Goal: Task Accomplishment & Management: Use online tool/utility

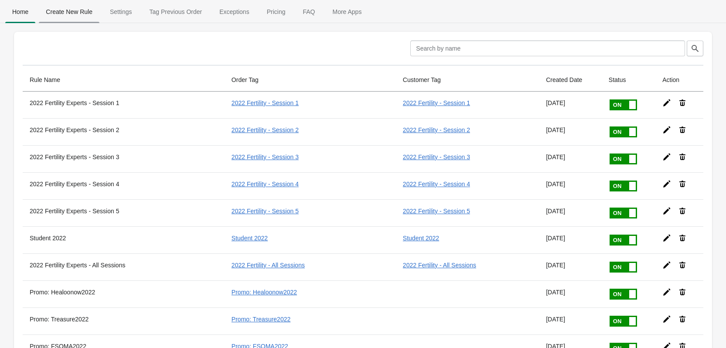
click at [79, 14] on span "Create New Rule" at bounding box center [69, 12] width 61 height 16
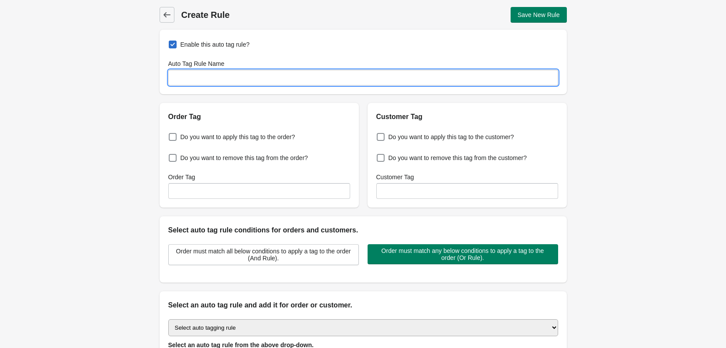
click at [244, 75] on input "Auto Tag Rule Name" at bounding box center [363, 78] width 390 height 16
click at [265, 78] on input "TCM for Obesity - Practitioner" at bounding box center [363, 78] width 390 height 16
type input "TCM for Obesity - Practitioner"
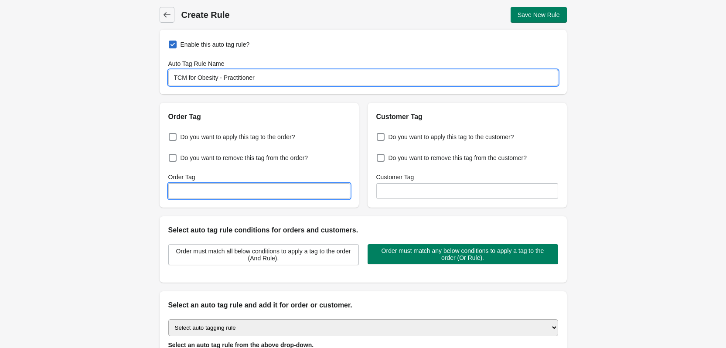
click at [249, 188] on input "Order Tag" at bounding box center [259, 191] width 182 height 16
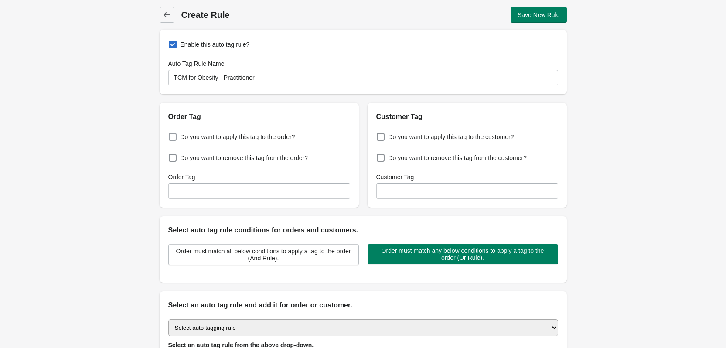
drag, startPoint x: 261, startPoint y: 135, endPoint x: 268, endPoint y: 135, distance: 7.4
click at [261, 135] on span "Do you want to apply this tag to the order?" at bounding box center [237, 136] width 115 height 9
click at [171, 135] on input "Do you want to apply this tag to the order?" at bounding box center [170, 134] width 0 height 0
checkbox input "true"
click at [482, 141] on label "Do you want to apply this tag to the customer?" at bounding box center [445, 137] width 138 height 12
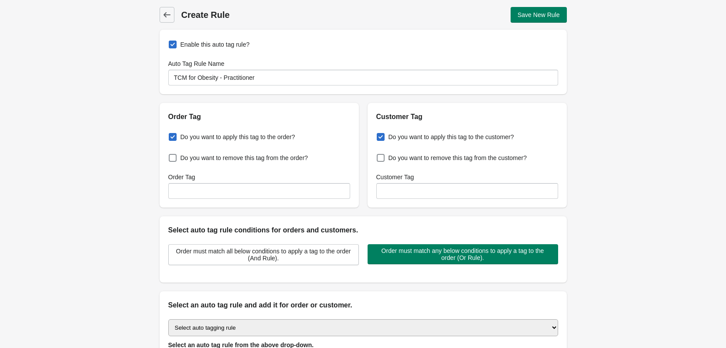
click at [379, 135] on input "Do you want to apply this tag to the customer?" at bounding box center [378, 134] width 0 height 0
checkbox input "true"
click at [334, 194] on input "Order Tag" at bounding box center [259, 191] width 182 height 16
paste input "TCM for Obesity - Practitioner"
type input "TCM for Obesity - Practitioner"
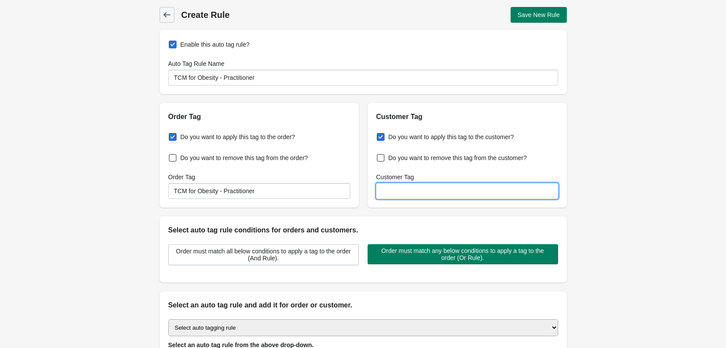
click at [430, 190] on input "Customer Tag" at bounding box center [467, 191] width 182 height 16
paste input "TCM for Obesity - Practitioner"
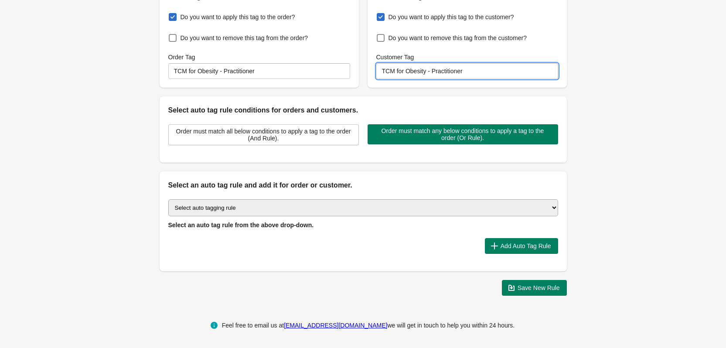
type input "TCM for Obesity - Practitioner"
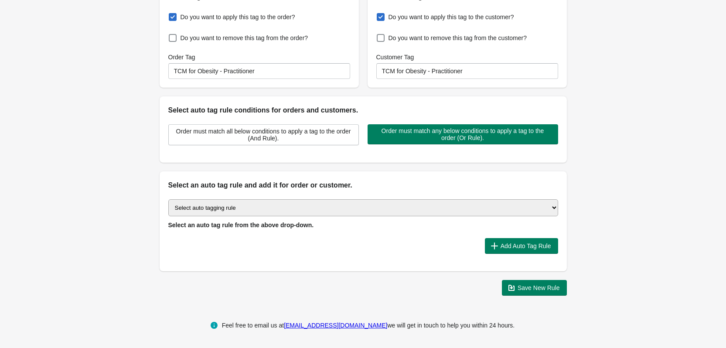
click at [339, 209] on select "Select auto tagging rule Tag by order amount Tag based on the order count (Volu…" at bounding box center [363, 207] width 390 height 17
select select "23"
click at [168, 199] on select "Select auto tagging rule Tag by order amount Tag based on the order count (Volu…" at bounding box center [363, 207] width 390 height 17
click at [527, 251] on button "Add Auto Tag Rule" at bounding box center [521, 246] width 73 height 16
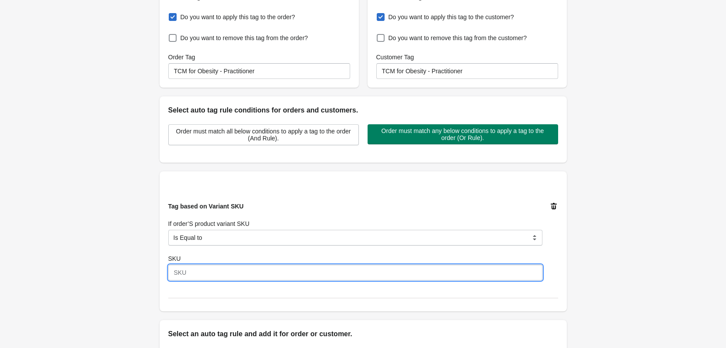
click at [279, 274] on input "SKU" at bounding box center [355, 273] width 374 height 16
type input "2025-11"
click at [631, 262] on div "Back Create Rule Save New Rule Enable this auto tag rule? Auto Tag Rule Name TC…" at bounding box center [363, 165] width 726 height 571
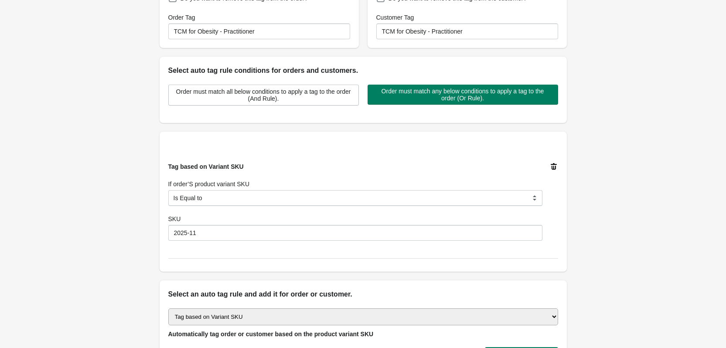
scroll to position [261, 0]
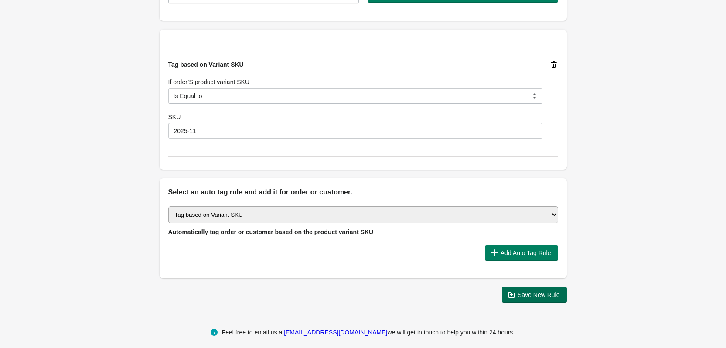
click at [543, 299] on span "Save New Rule" at bounding box center [534, 294] width 51 height 9
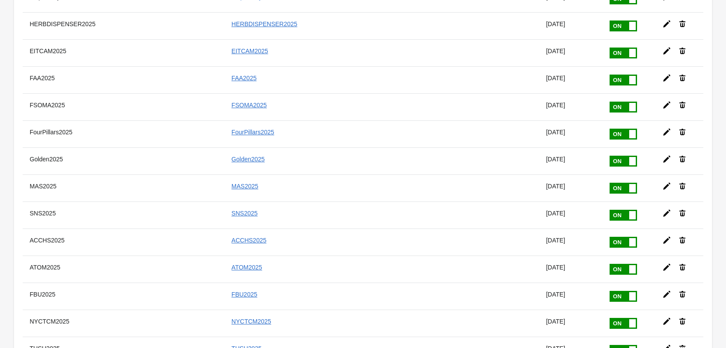
scroll to position [5098, 0]
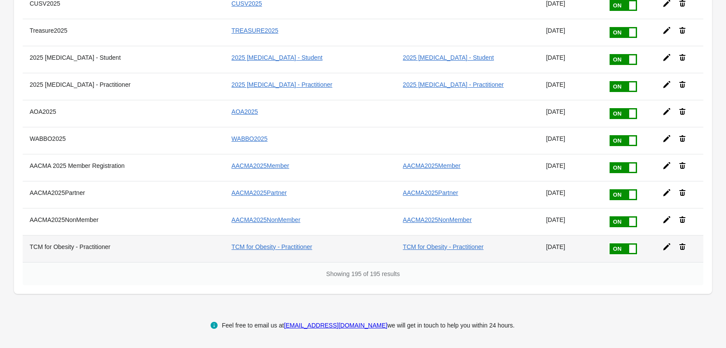
click at [671, 247] on div at bounding box center [675, 243] width 41 height 16
click at [668, 247] on icon at bounding box center [666, 246] width 9 height 9
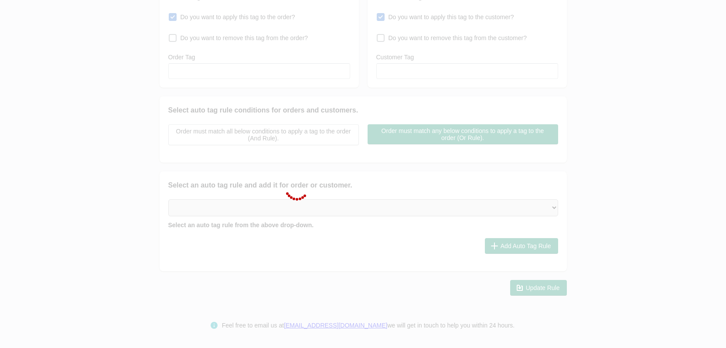
type input "TCM for Obesity - Practitioner"
checkbox input "true"
type input "TCM for Obesity - Practitioner"
checkbox input "true"
type input "TCM for Obesity - Practitioner"
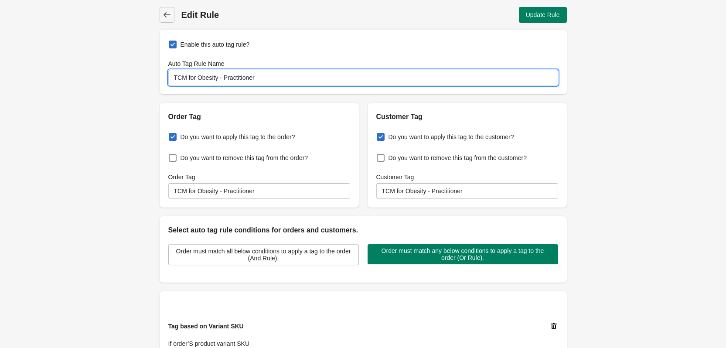
click at [173, 79] on input "TCM for Obesity - Practitioner" at bounding box center [363, 78] width 390 height 16
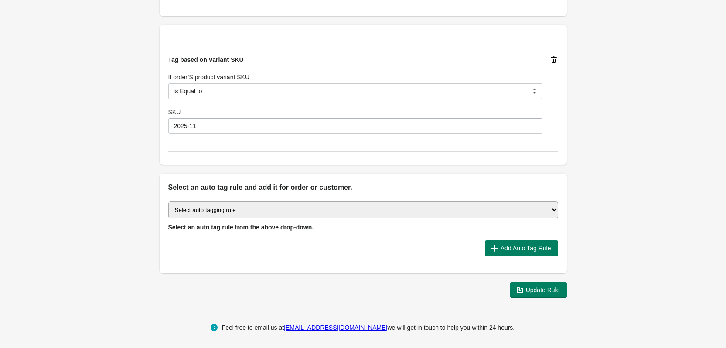
scroll to position [268, 0]
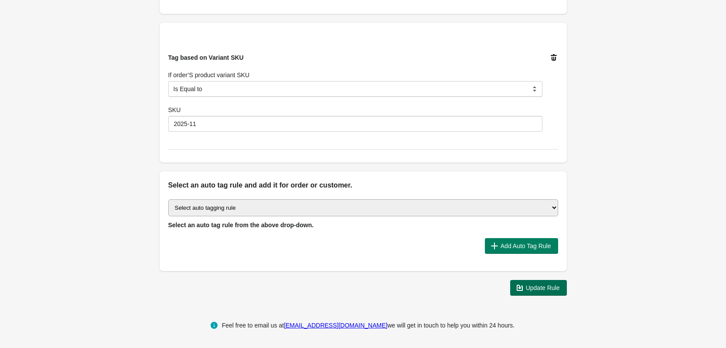
type input "2025 TCM for Obesity - Practitioner"
click at [553, 287] on span "Update Rule" at bounding box center [543, 287] width 34 height 7
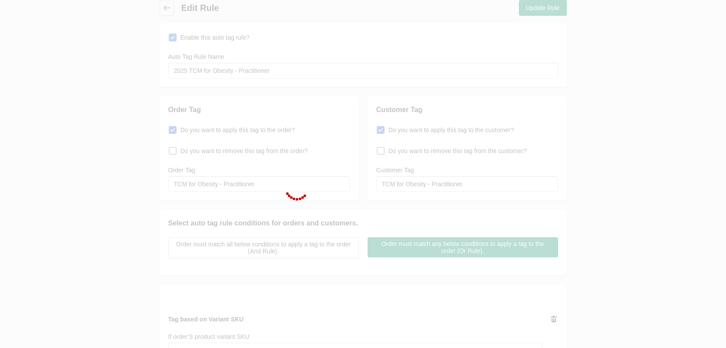
scroll to position [0, 0]
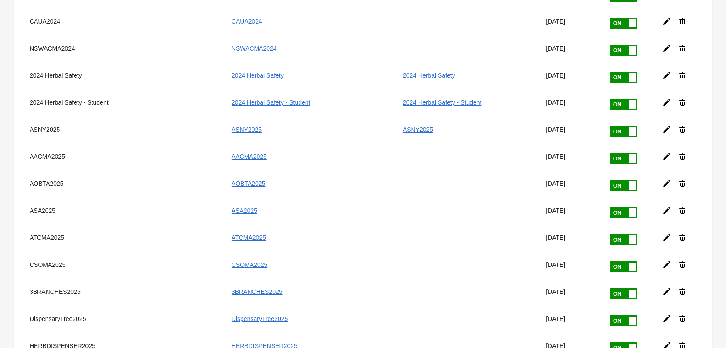
scroll to position [5098, 0]
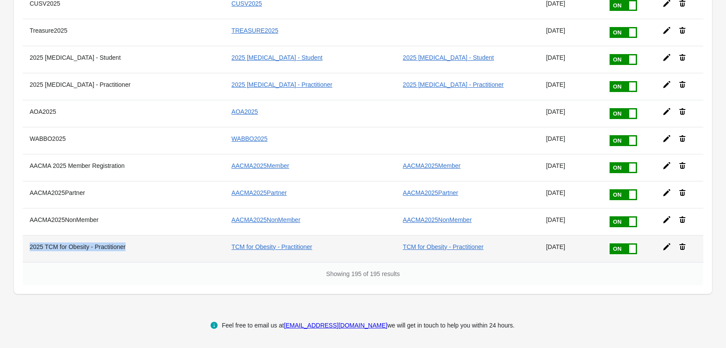
drag, startPoint x: 24, startPoint y: 248, endPoint x: 130, endPoint y: 252, distance: 106.4
click at [130, 252] on th "2025 TCM for Obesity - Practitioner" at bounding box center [124, 248] width 202 height 27
copy th "2025 TCM for Obesity - Practitioner"
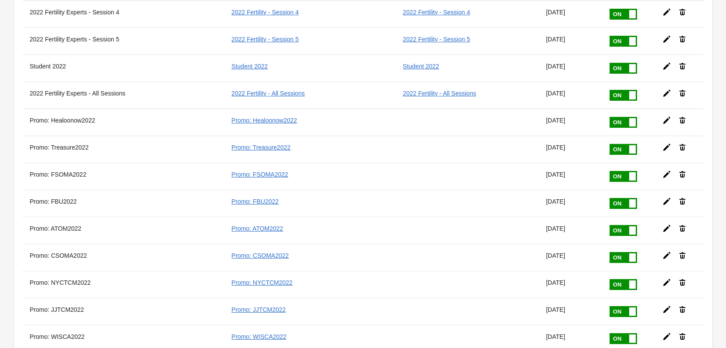
scroll to position [0, 0]
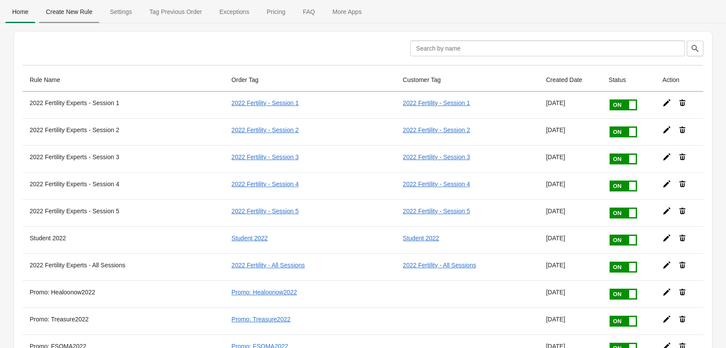
click at [83, 15] on span "Create New Rule" at bounding box center [69, 12] width 61 height 16
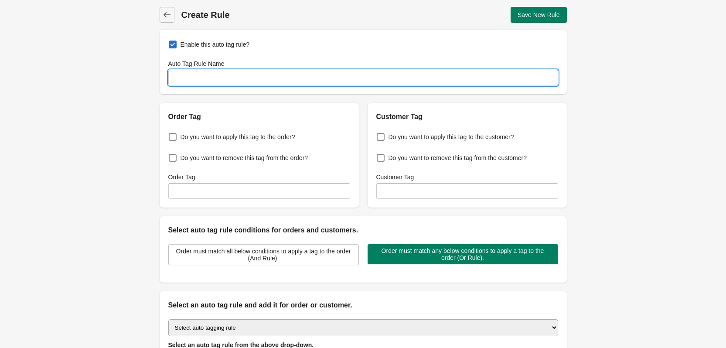
click at [255, 78] on input "Auto Tag Rule Name" at bounding box center [363, 78] width 390 height 16
paste input "2025 TCM for Obesity - Practitioner"
click at [247, 78] on input "2025 TCM for Obesity - Practitioner" at bounding box center [363, 78] width 390 height 16
click at [246, 78] on input "2025 TCM for Obesity - Practitioner" at bounding box center [363, 78] width 390 height 16
type input "2025 TCM for Obesity - Student"
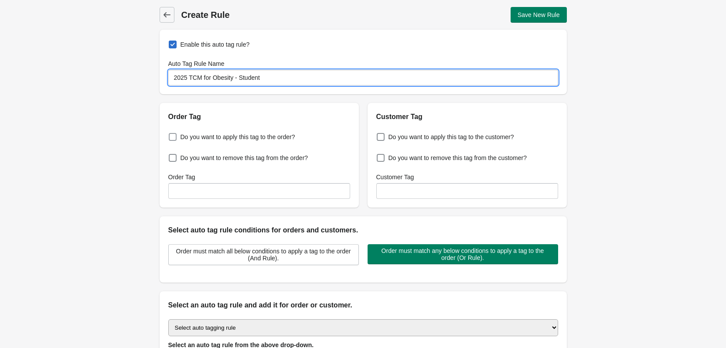
click at [258, 139] on span "Do you want to apply this tag to the order?" at bounding box center [237, 136] width 115 height 9
click at [171, 135] on input "Do you want to apply this tag to the order?" at bounding box center [170, 134] width 0 height 0
checkbox input "true"
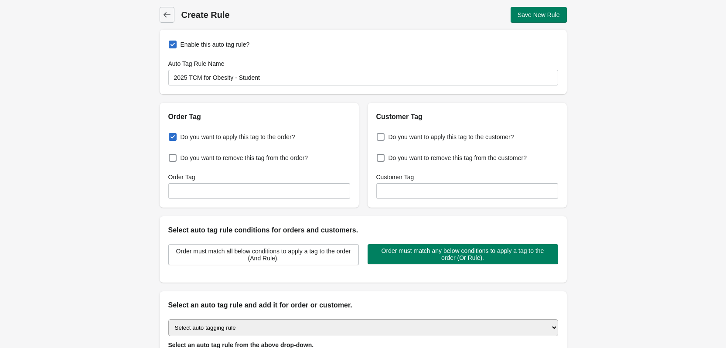
click at [445, 137] on span "Do you want to apply this tag to the customer?" at bounding box center [451, 136] width 126 height 9
click at [379, 135] on input "Do you want to apply this tag to the customer?" at bounding box center [378, 134] width 0 height 0
checkbox input "true"
click at [259, 190] on input "Order Tag" at bounding box center [259, 191] width 182 height 16
paste input "2025 TCM for Obesity - Practitioner"
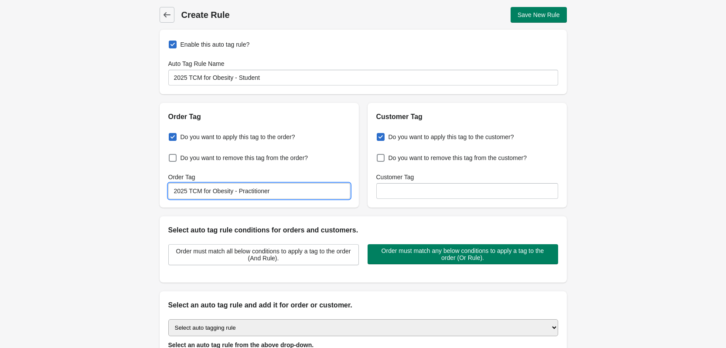
click at [244, 187] on input "2025 TCM for Obesity - Practitioner" at bounding box center [259, 191] width 182 height 16
type input "2025 TCM for Obesity - Student"
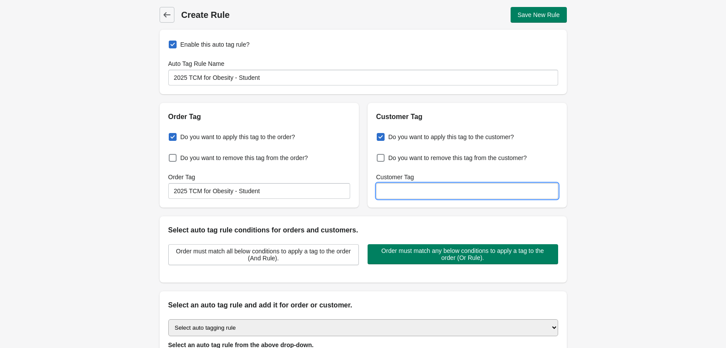
paste input "2025 TCM for Obesity - Practitioner"
click at [474, 192] on input "2025 TCM for Obesity - Practitioner" at bounding box center [467, 191] width 182 height 16
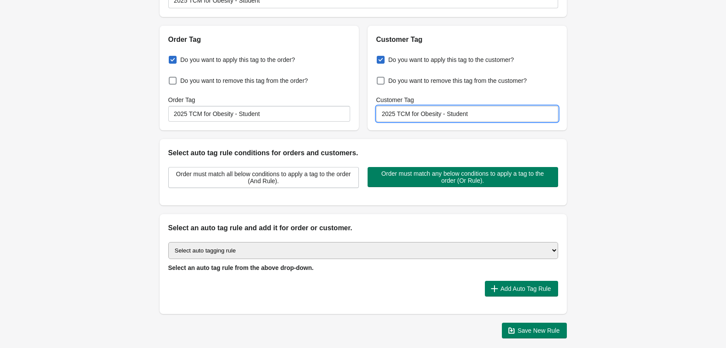
scroll to position [120, 0]
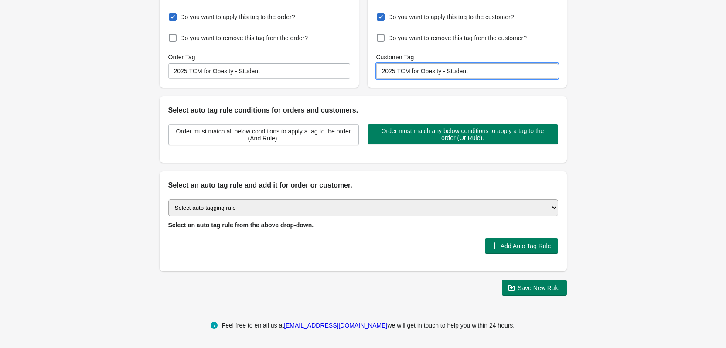
type input "2025 TCM for Obesity - Student"
click at [490, 209] on select "Select auto tagging rule Tag by order amount Tag based on the order count (Volu…" at bounding box center [363, 207] width 390 height 17
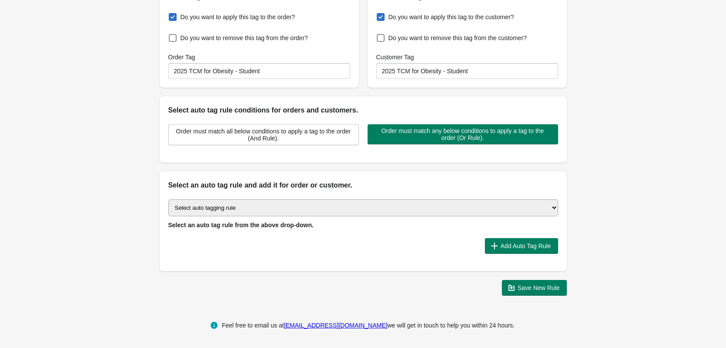
select select "23"
click at [168, 199] on select "Select auto tagging rule Tag by order amount Tag based on the order count (Volu…" at bounding box center [363, 207] width 390 height 17
click at [540, 246] on span "Add Auto Tag Rule" at bounding box center [525, 245] width 51 height 7
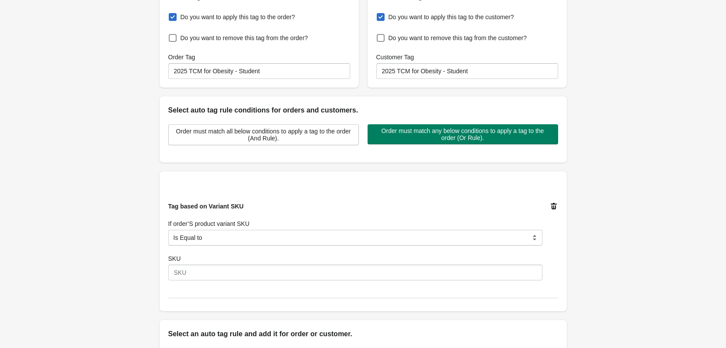
click at [377, 284] on div "Tag based on Variant SKU If order’S product variant SKU Is Equal to Contain Is …" at bounding box center [363, 241] width 390 height 114
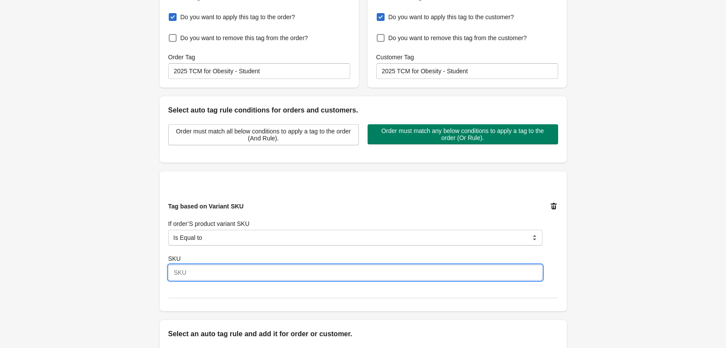
click at [378, 278] on input "SKU" at bounding box center [355, 273] width 374 height 16
paste input "2025-11-student"
type input "2025-11-student"
click at [578, 255] on div "Back Create Rule Save New Rule Enable this auto tag rule? Auto Tag Rule Name 20…" at bounding box center [363, 165] width 435 height 571
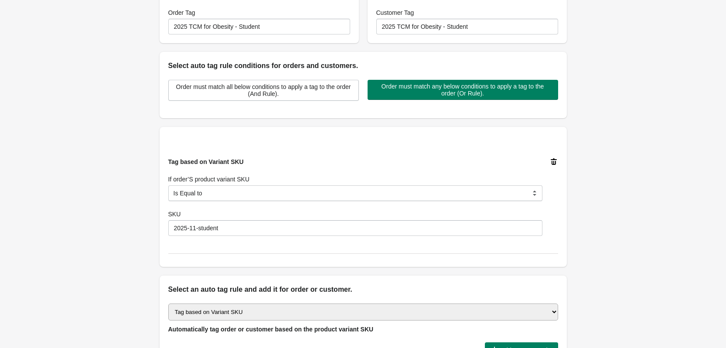
scroll to position [268, 0]
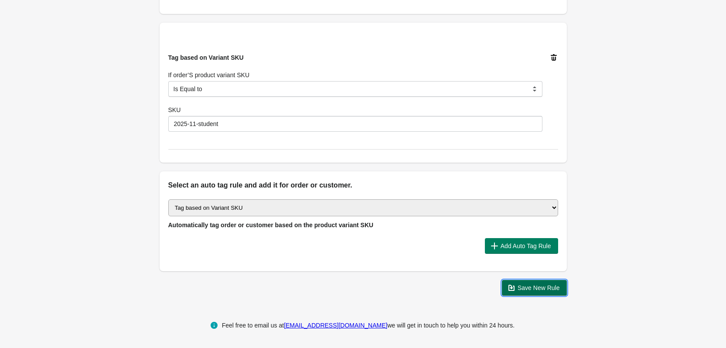
click at [539, 288] on span "Save New Rule" at bounding box center [538, 287] width 42 height 7
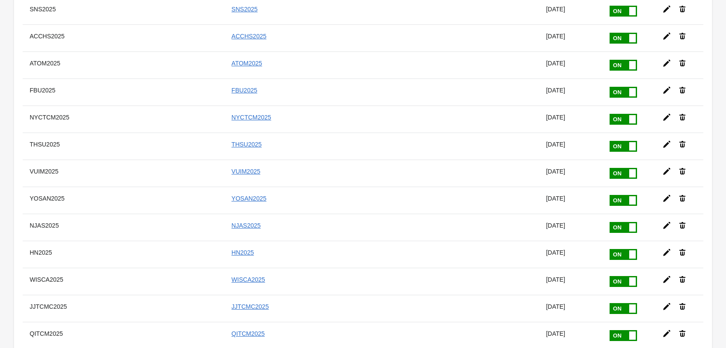
scroll to position [5125, 0]
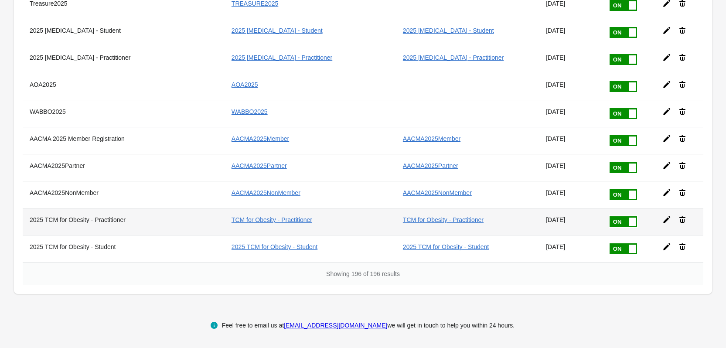
click at [663, 222] on icon at bounding box center [666, 219] width 7 height 7
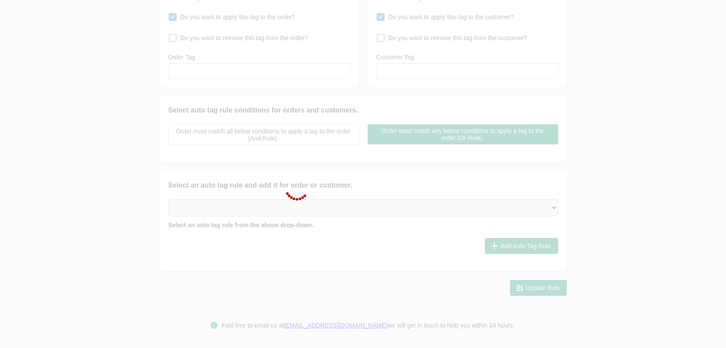
type input "2025 TCM for Obesity - Practitioner"
checkbox input "true"
type input "TCM for Obesity - Practitioner"
checkbox input "true"
type input "TCM for Obesity - Practitioner"
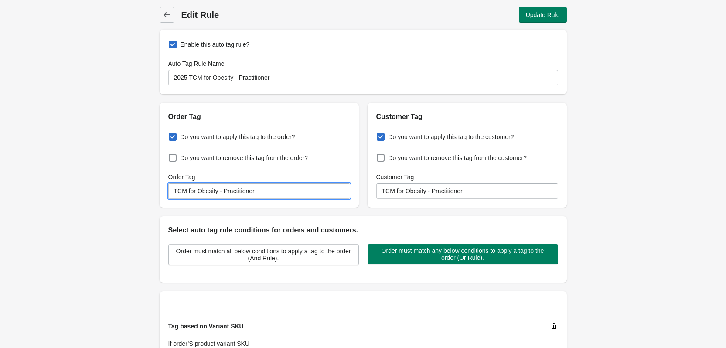
click at [175, 194] on input "TCM for Obesity - Practitioner" at bounding box center [259, 191] width 182 height 16
type input "2025 TCM for Obesity - Practitioner"
click at [382, 193] on input "TCM for Obesity - Practitioner" at bounding box center [467, 191] width 182 height 16
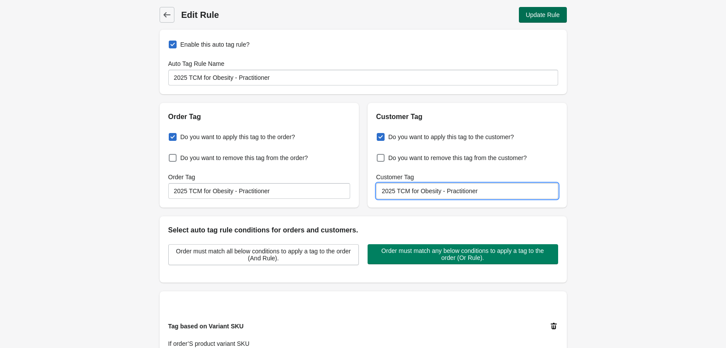
type input "2025 TCM for Obesity - Practitioner"
click at [547, 13] on span "Update Rule" at bounding box center [543, 14] width 34 height 7
